Goal: Complete application form: Complete application form

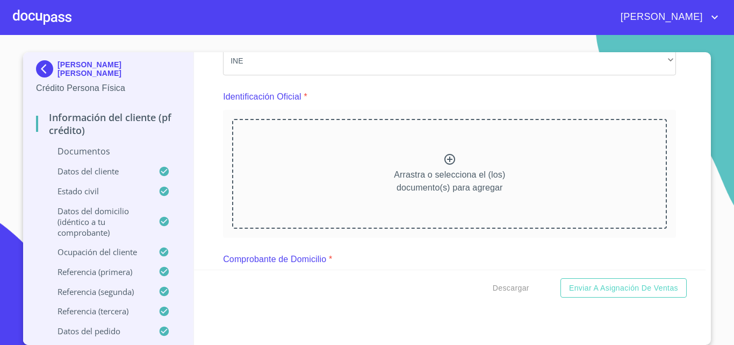
scroll to position [113, 0]
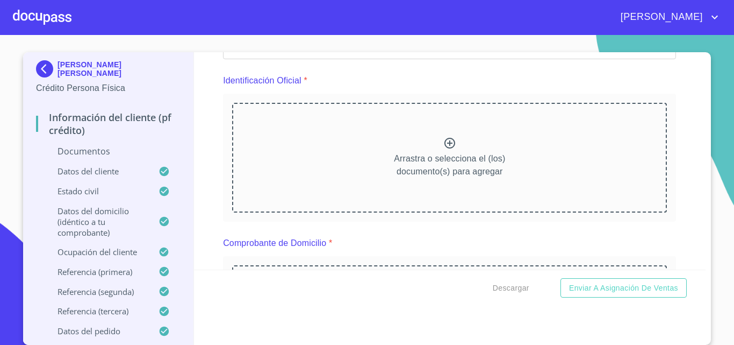
click at [431, 147] on div "Arrastra o selecciona el (los) documento(s) para agregar" at bounding box center [449, 158] width 435 height 110
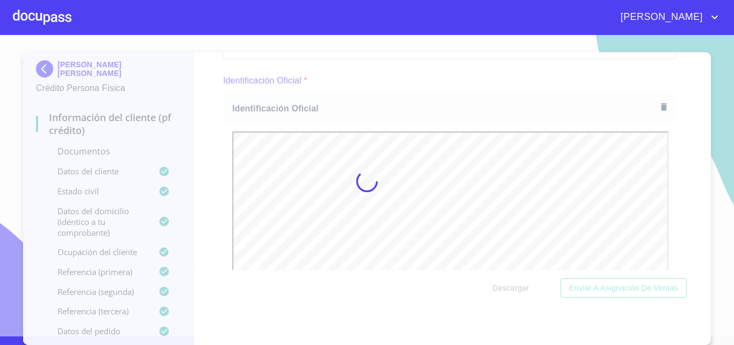
scroll to position [0, 0]
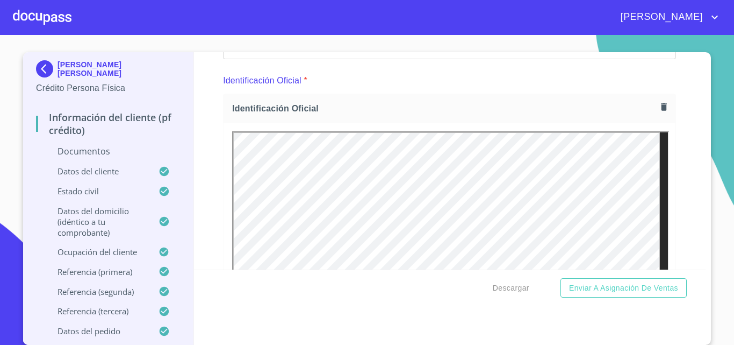
click at [360, 74] on div "Identificación Oficial *" at bounding box center [449, 81] width 453 height 26
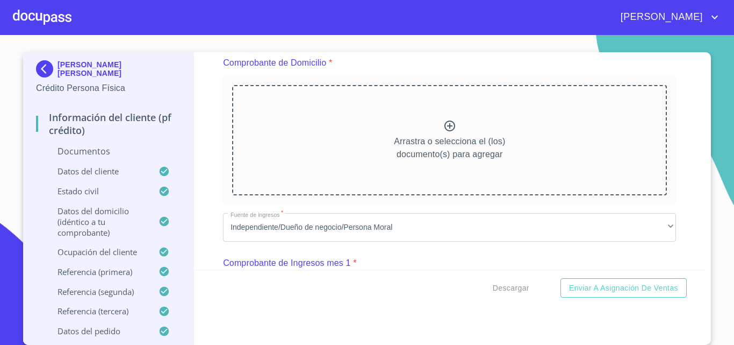
scroll to position [650, 0]
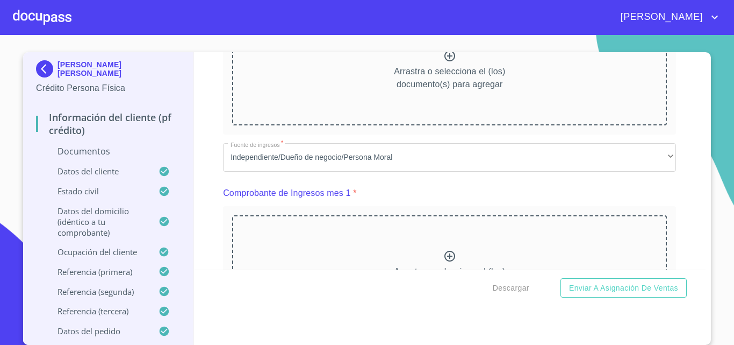
click at [383, 251] on div "Arrastra o selecciona el (los) documento(s) para agregar" at bounding box center [449, 270] width 435 height 110
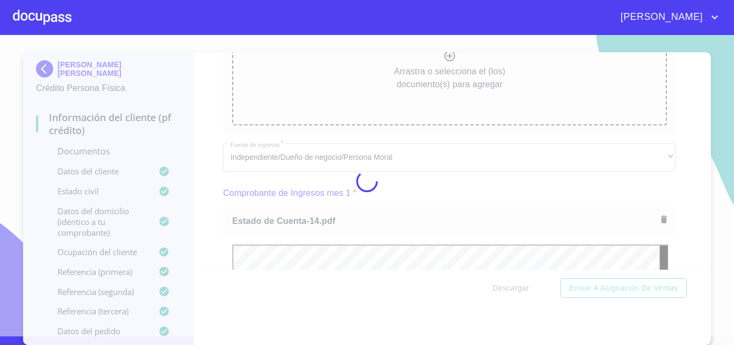
click at [211, 221] on div at bounding box center [367, 181] width 734 height 310
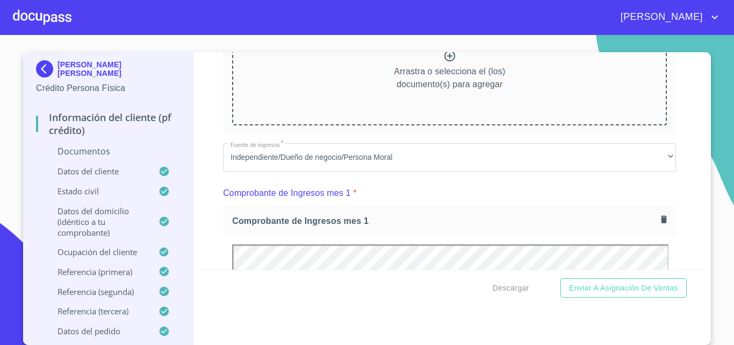
scroll to position [0, 0]
click at [211, 221] on div "Información del cliente (PF crédito) Documentos Documento de identificación.   …" at bounding box center [450, 160] width 512 height 217
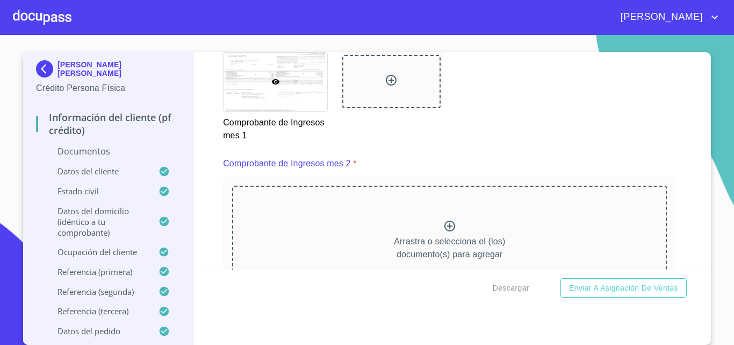
scroll to position [1188, 0]
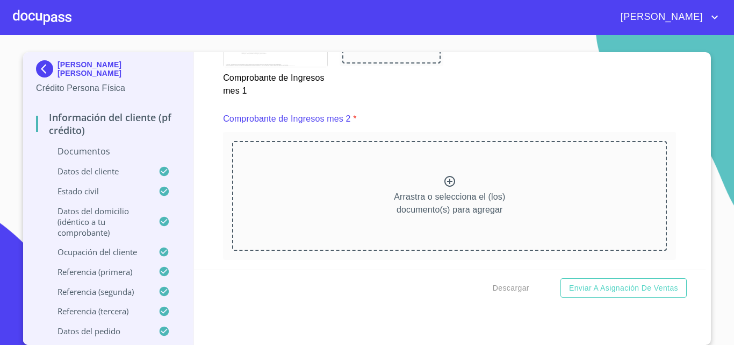
click at [310, 213] on div "Arrastra o selecciona el (los) documento(s) para agregar" at bounding box center [449, 196] width 435 height 110
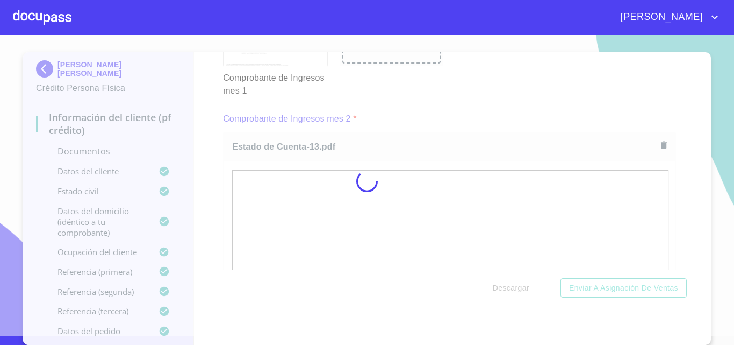
click at [208, 177] on div at bounding box center [367, 181] width 734 height 310
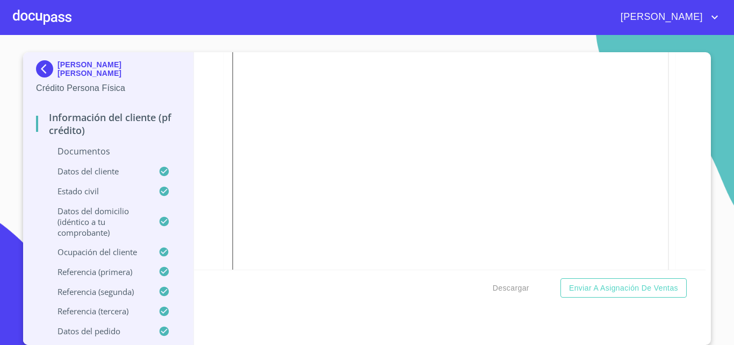
scroll to position [1564, 0]
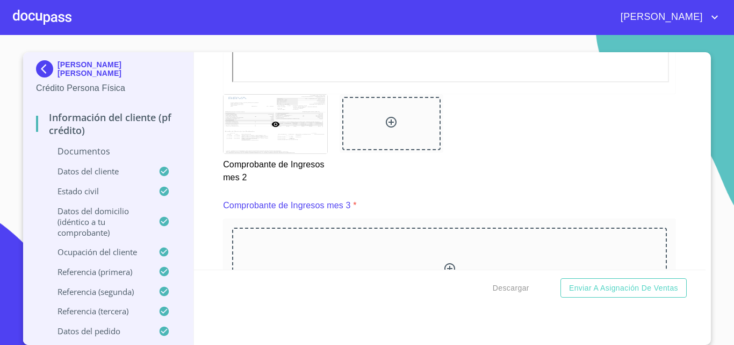
click at [349, 268] on div "Arrastra o selecciona el (los) documento(s) para agregar" at bounding box center [449, 282] width 435 height 110
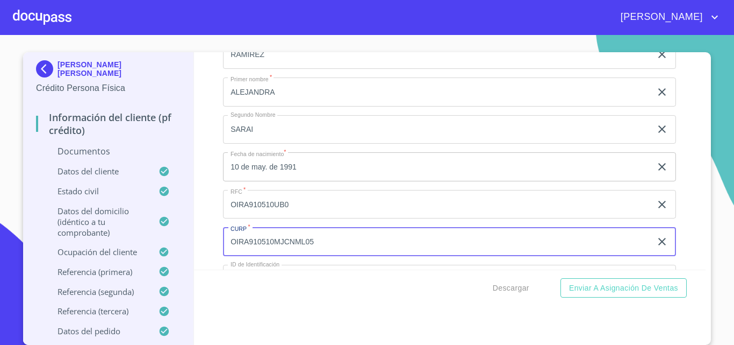
scroll to position [2613, 0]
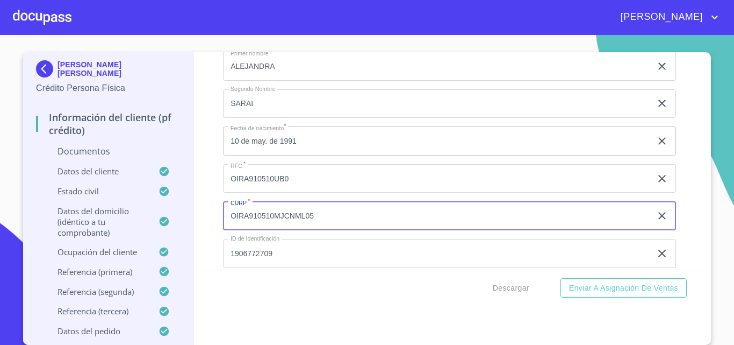
drag, startPoint x: 322, startPoint y: 239, endPoint x: 219, endPoint y: 260, distance: 105.7
click at [223, 260] on div "Apellido [PERSON_NAME]   * [PERSON_NAME] ​ Apellido Materno   * [PERSON_NAME] ​…" at bounding box center [449, 216] width 453 height 496
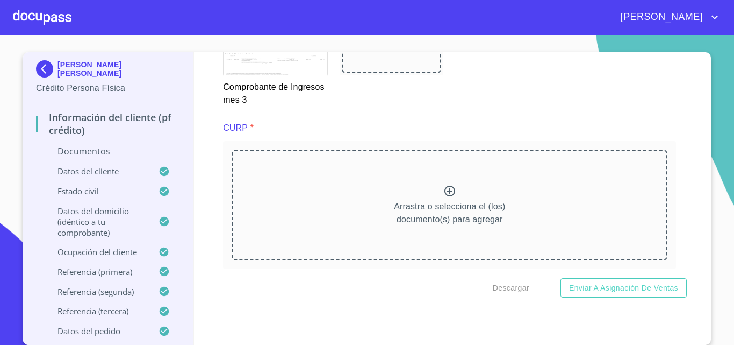
scroll to position [2129, 0]
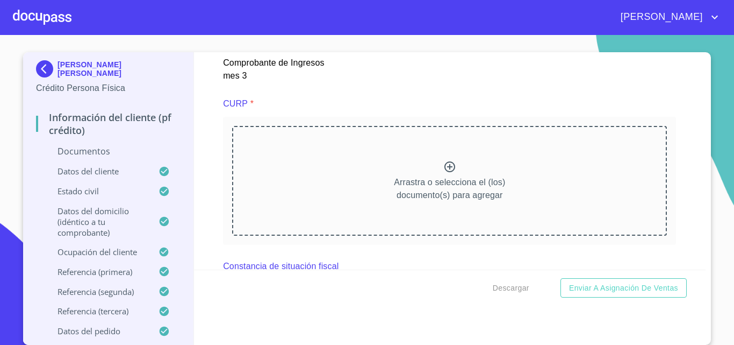
click at [400, 229] on div "Arrastra o selecciona el (los) documento(s) para agregar" at bounding box center [449, 181] width 435 height 110
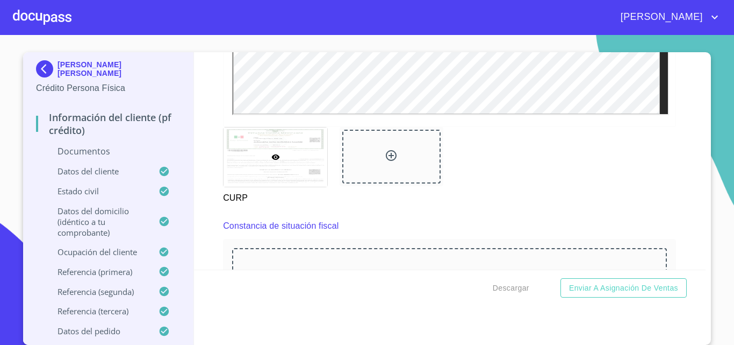
scroll to position [2559, 0]
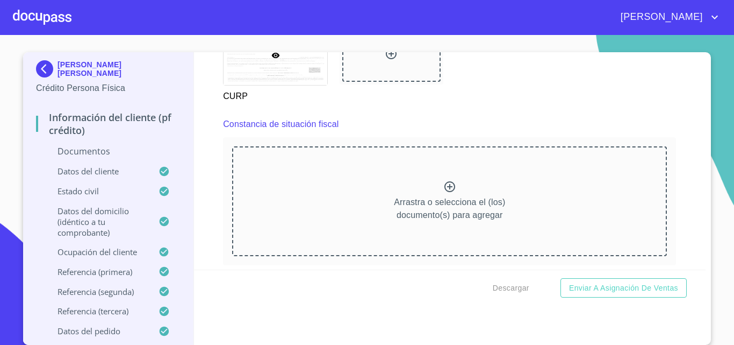
click at [440, 204] on p "Arrastra o selecciona el (los) documento(s) para agregar" at bounding box center [449, 209] width 111 height 26
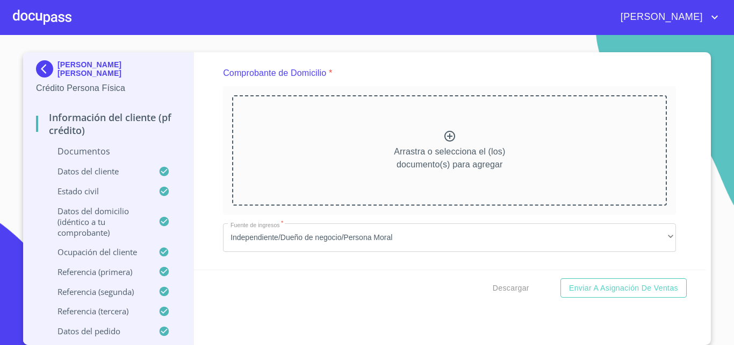
click at [429, 176] on div "Arrastra o selecciona el (los) documento(s) para agregar" at bounding box center [449, 150] width 435 height 110
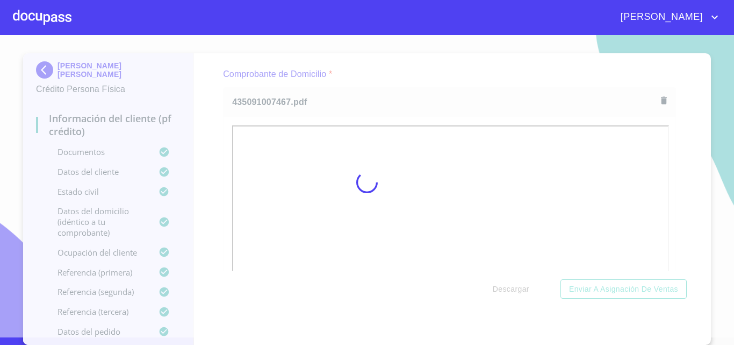
scroll to position [8, 0]
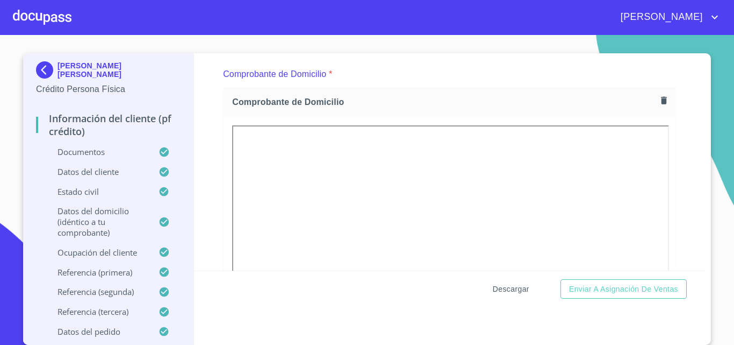
click at [500, 290] on span "Descargar" at bounding box center [511, 288] width 37 height 13
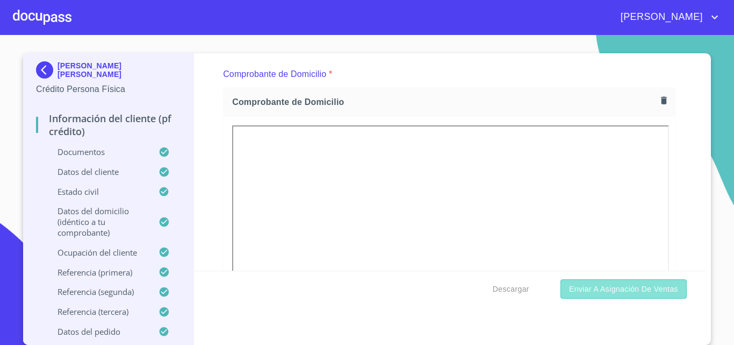
click at [635, 290] on span "Enviar a Asignación de Ventas" at bounding box center [623, 288] width 109 height 13
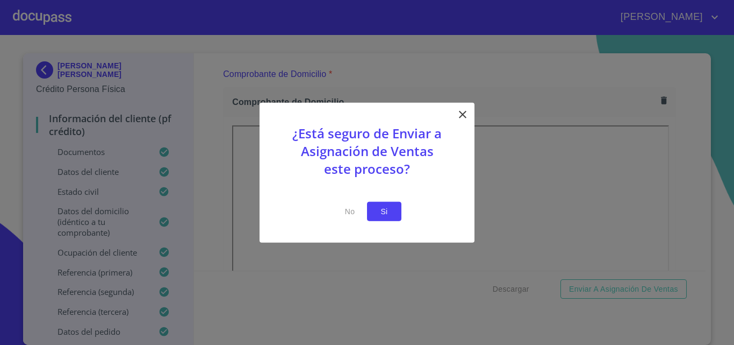
click at [383, 209] on span "Si" at bounding box center [384, 210] width 17 height 13
